Goal: Transaction & Acquisition: Purchase product/service

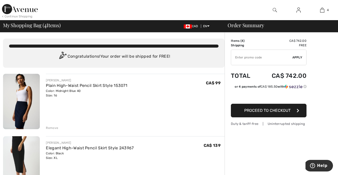
click at [194, 74] on div "JOSEPH RIBKOFF Plain High-Waist Pencil Skirt Style 153071 Color: Midnight Blue …" at bounding box center [135, 102] width 179 height 57
click at [297, 10] on img at bounding box center [299, 10] width 4 height 6
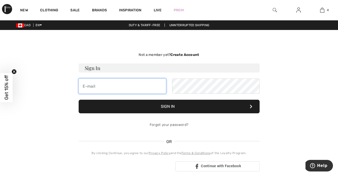
click at [121, 90] on input "email" at bounding box center [123, 86] width 88 height 15
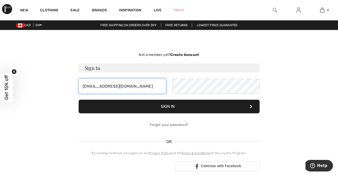
type input "d.drappel@zoho.com"
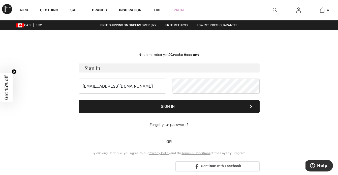
click at [153, 106] on button "Sign In" at bounding box center [169, 107] width 181 height 14
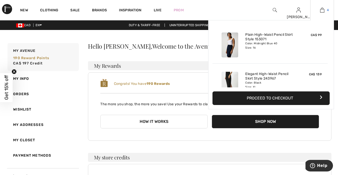
click at [327, 10] on link "4" at bounding box center [322, 10] width 23 height 6
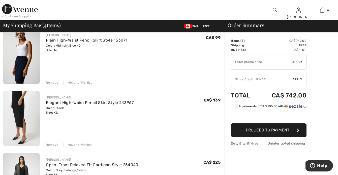
scroll to position [46, 0]
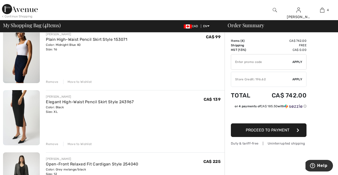
click at [50, 145] on div "Remove" at bounding box center [52, 144] width 12 height 5
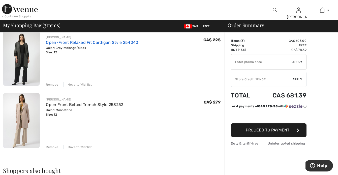
scroll to position [105, 0]
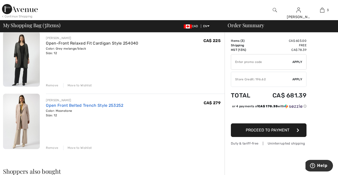
click at [69, 107] on link "Open Front Belted Trench Style 253252" at bounding box center [84, 105] width 77 height 5
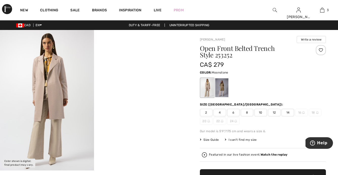
click at [51, 79] on img at bounding box center [47, 100] width 94 height 141
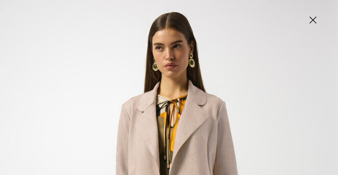
click at [313, 21] on img at bounding box center [312, 21] width 25 height 26
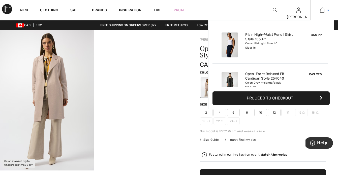
click at [320, 11] on img at bounding box center [322, 10] width 4 height 6
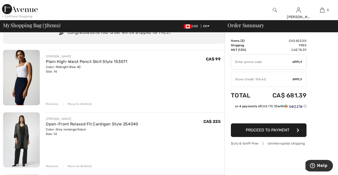
scroll to position [33, 0]
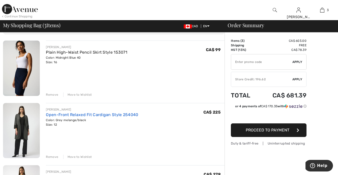
click at [73, 116] on link "Open-Front Relaxed Fit Cardigan Style 254040" at bounding box center [92, 115] width 92 height 5
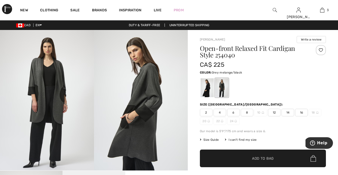
click at [54, 94] on img at bounding box center [47, 100] width 94 height 141
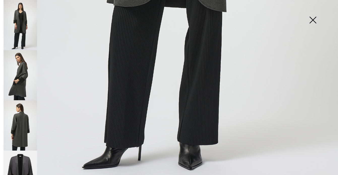
scroll to position [332, 0]
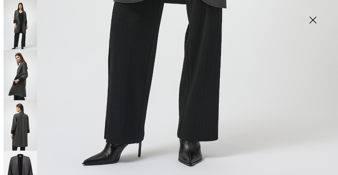
click at [315, 18] on img at bounding box center [312, 21] width 25 height 26
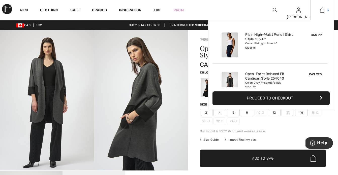
click at [322, 11] on img at bounding box center [322, 10] width 4 height 6
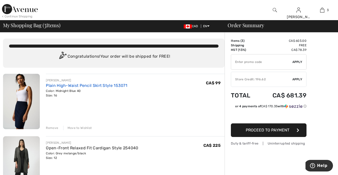
click at [90, 86] on link "Plain High-Waist Pencil Skirt Style 153071" at bounding box center [86, 85] width 81 height 5
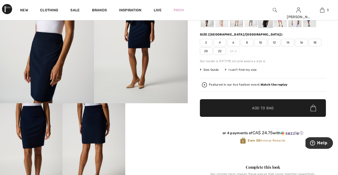
scroll to position [118, 0]
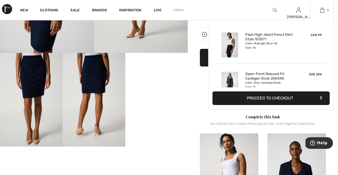
click at [325, 11] on link "3" at bounding box center [322, 10] width 23 height 6
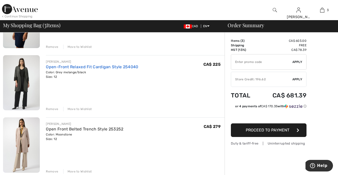
scroll to position [82, 0]
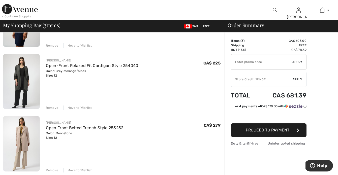
click at [52, 108] on div "Remove" at bounding box center [52, 108] width 12 height 5
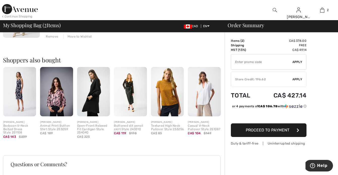
scroll to position [170, 0]
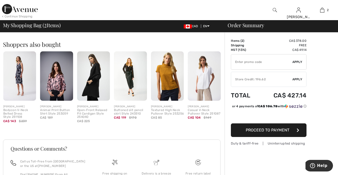
click at [199, 76] on img at bounding box center [204, 75] width 33 height 49
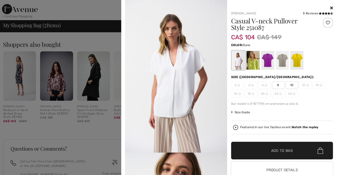
click at [285, 61] on div at bounding box center [282, 60] width 13 height 19
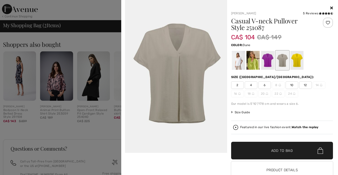
click at [332, 7] on icon at bounding box center [331, 8] width 3 height 4
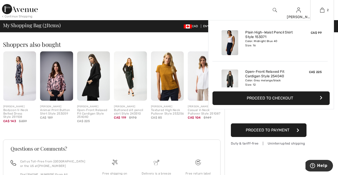
scroll to position [0, 0]
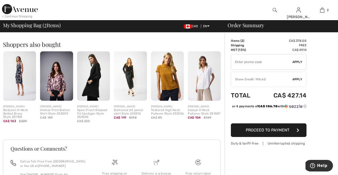
click at [215, 141] on footer "Questions or Comments? Call us Toll-Free from [GEOGRAPHIC_DATA] or the US at [P…" at bounding box center [112, 178] width 218 height 76
